Goal: Use online tool/utility: Use online tool/utility

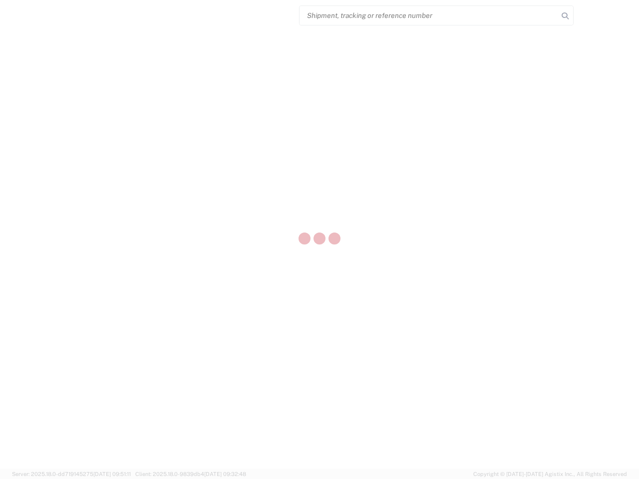
select select "US"
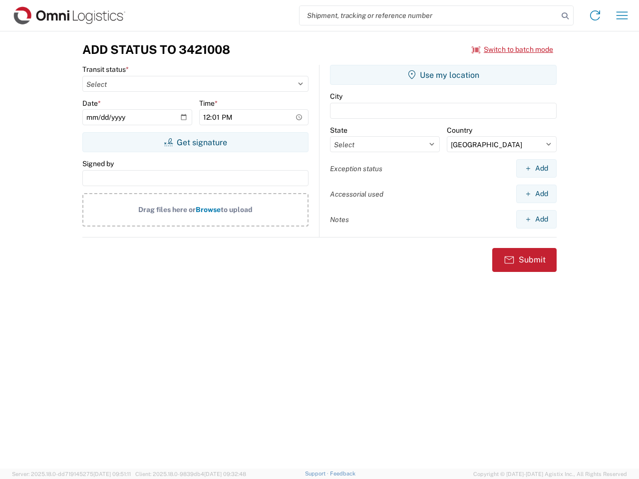
click at [429, 15] on input "search" at bounding box center [428, 15] width 258 height 19
click at [565, 16] on icon at bounding box center [565, 16] width 14 height 14
click at [595, 15] on icon at bounding box center [595, 15] width 16 height 16
click at [622, 15] on icon "button" at bounding box center [621, 14] width 11 height 7
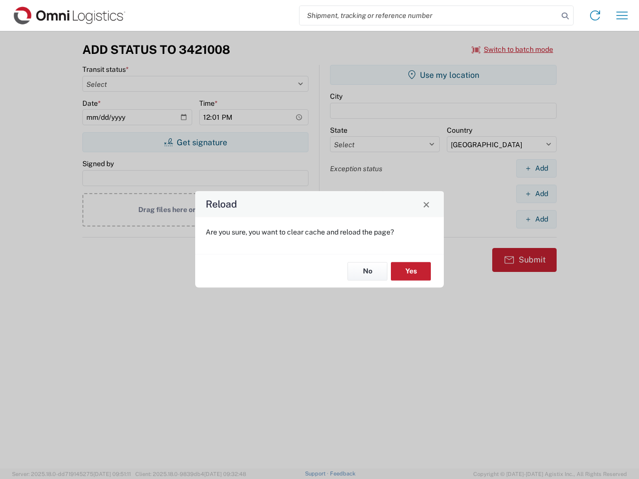
click at [195, 142] on div "Reload Are you sure, you want to clear cache and reload the page? No Yes" at bounding box center [319, 239] width 639 height 479
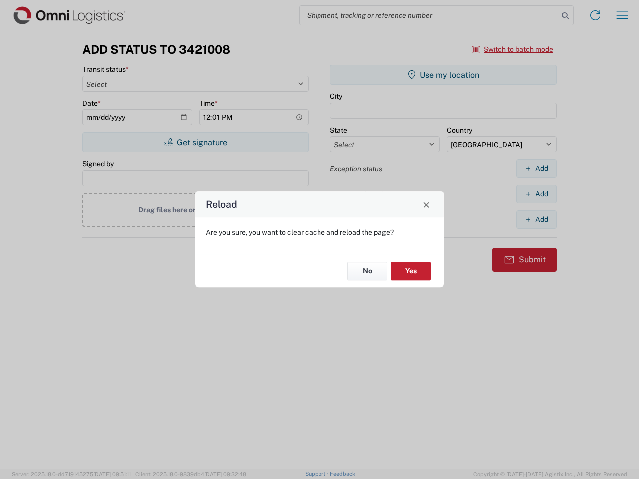
click at [443, 75] on div "Reload Are you sure, you want to clear cache and reload the page? No Yes" at bounding box center [319, 239] width 639 height 479
click at [536, 168] on div "Reload Are you sure, you want to clear cache and reload the page? No Yes" at bounding box center [319, 239] width 639 height 479
click at [536, 194] on div "Reload Are you sure, you want to clear cache and reload the page? No Yes" at bounding box center [319, 239] width 639 height 479
click at [536, 219] on div "Reload Are you sure, you want to clear cache and reload the page? No Yes" at bounding box center [319, 239] width 639 height 479
